Goal: Information Seeking & Learning: Learn about a topic

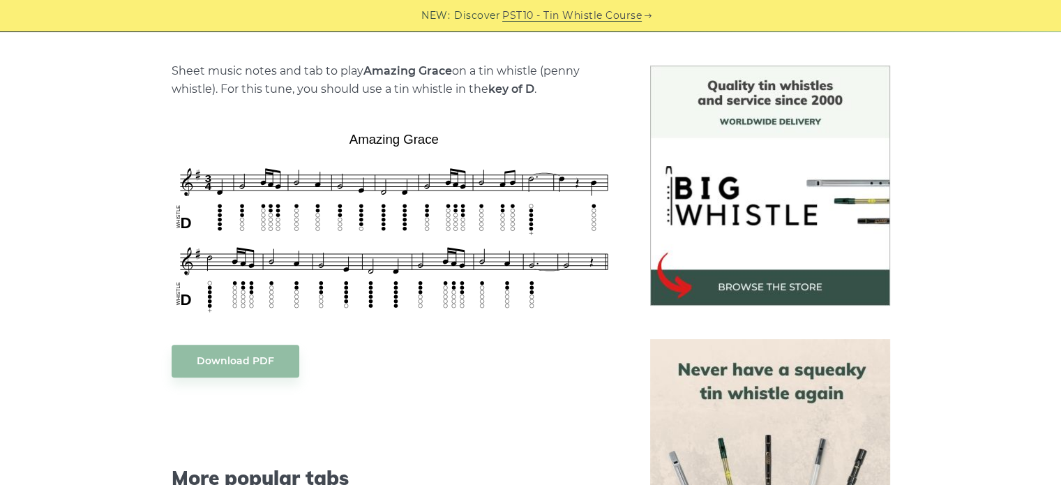
scroll to position [370, 0]
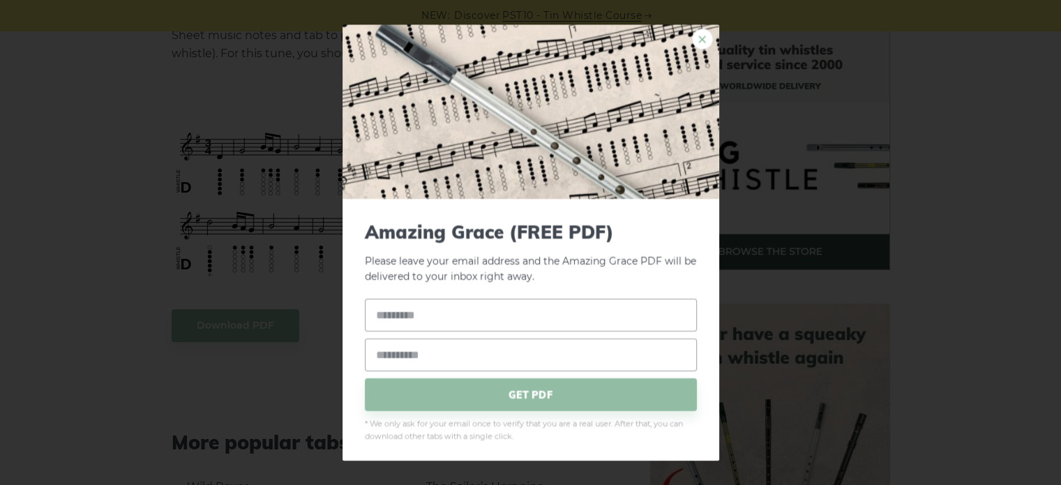
click at [693, 43] on link "×" at bounding box center [702, 39] width 21 height 21
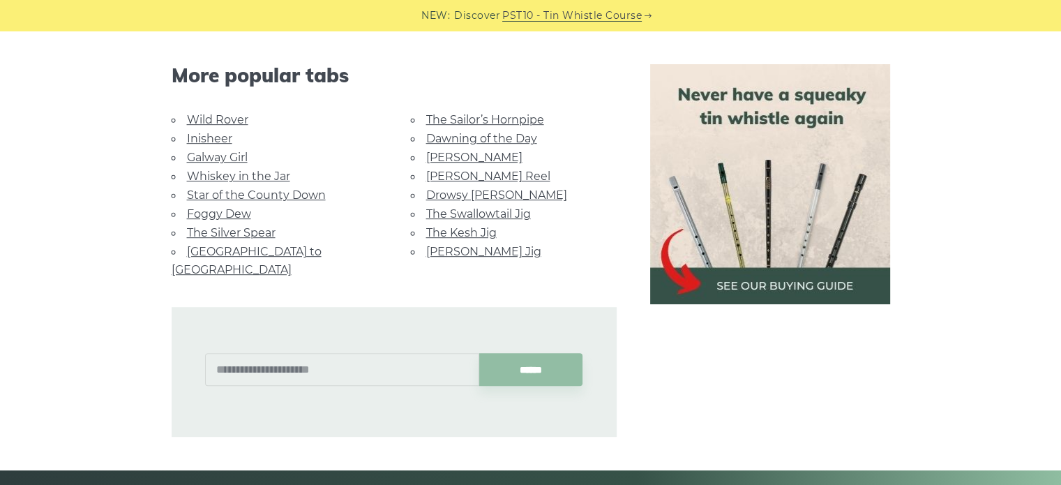
scroll to position [733, 0]
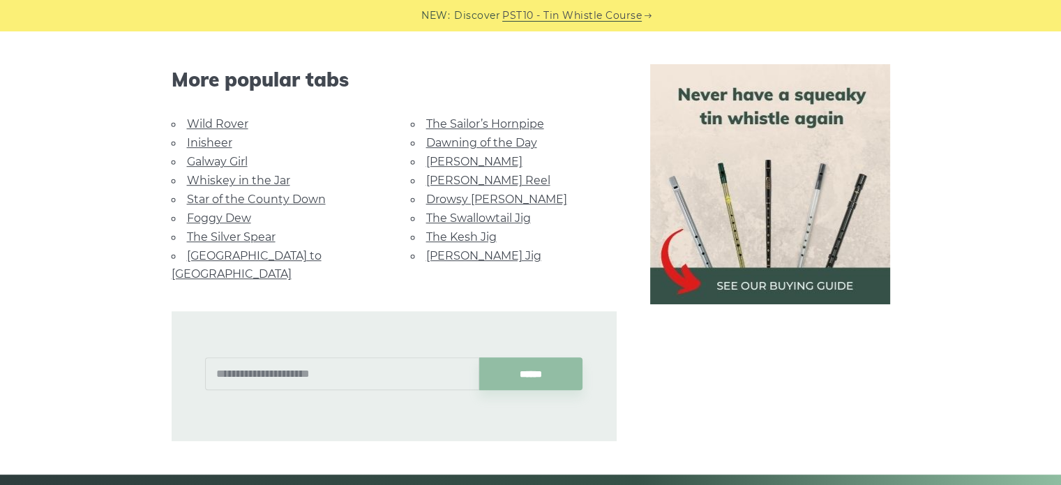
click at [208, 123] on link "Wild Rover" at bounding box center [217, 123] width 61 height 13
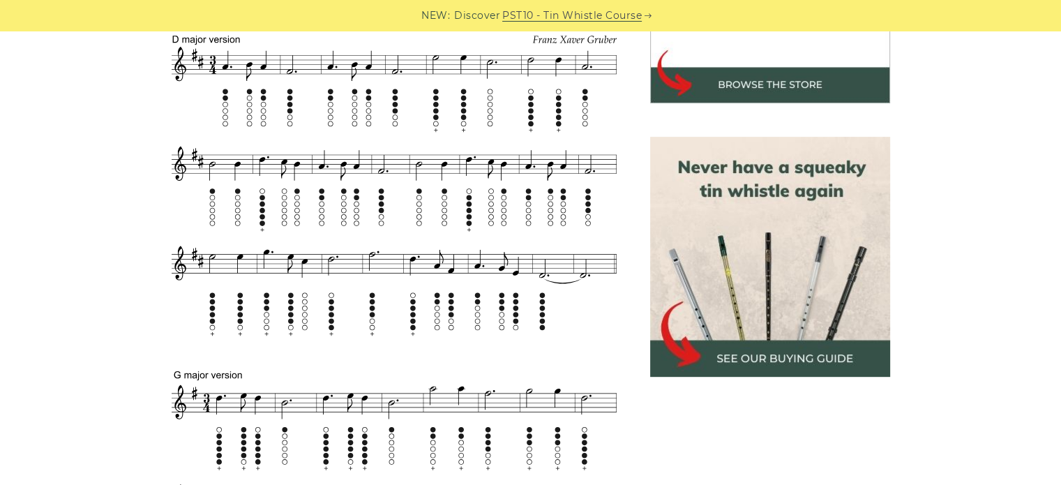
scroll to position [546, 0]
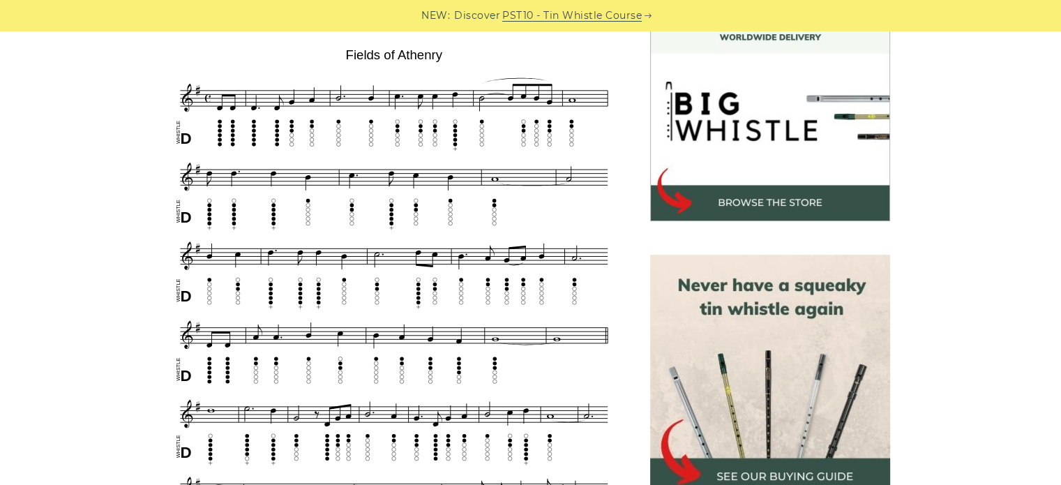
scroll to position [421, 0]
